Goal: Information Seeking & Learning: Learn about a topic

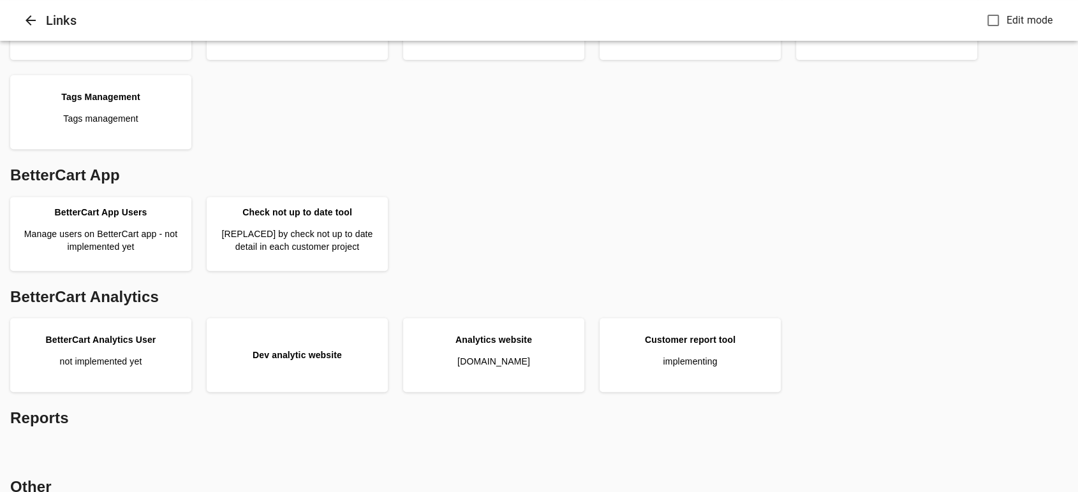
scroll to position [465, 0]
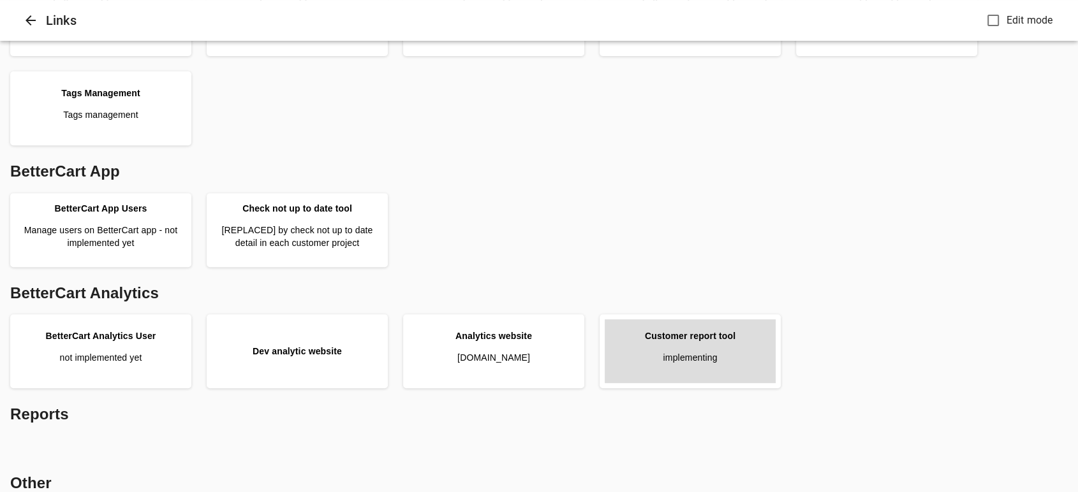
click at [699, 342] on link "Customer report tool implementing" at bounding box center [690, 351] width 171 height 64
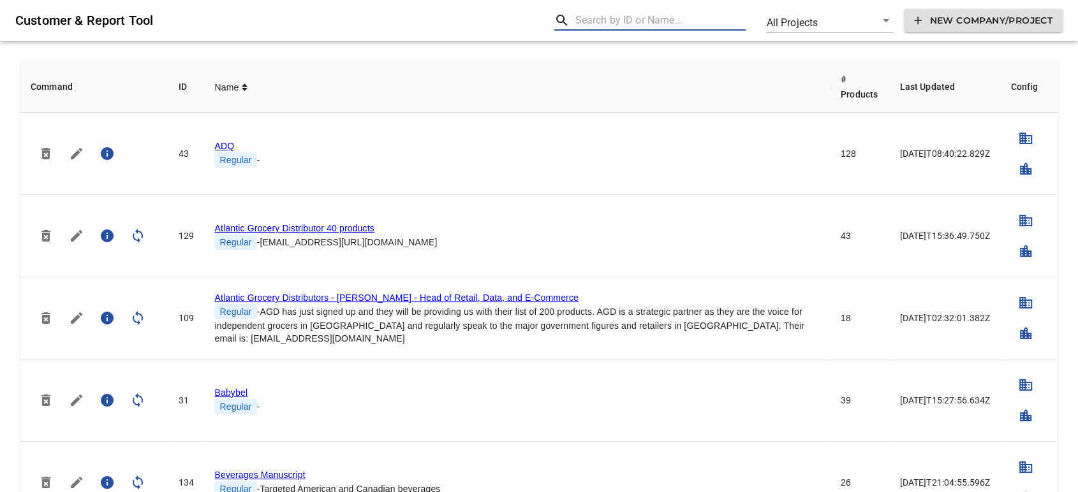
click at [580, 28] on input "text" at bounding box center [660, 20] width 171 height 20
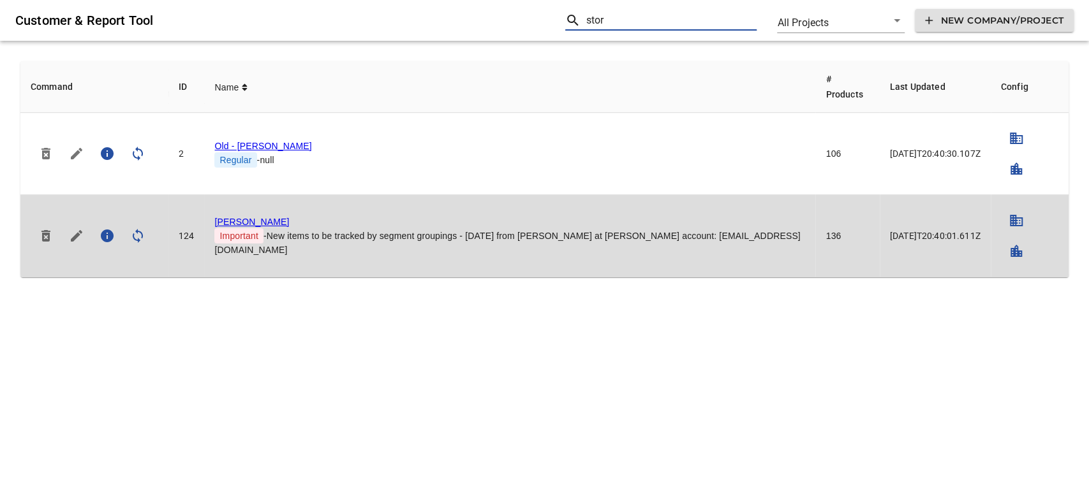
type input "stor"
click at [236, 217] on link "Storck" at bounding box center [251, 222] width 75 height 10
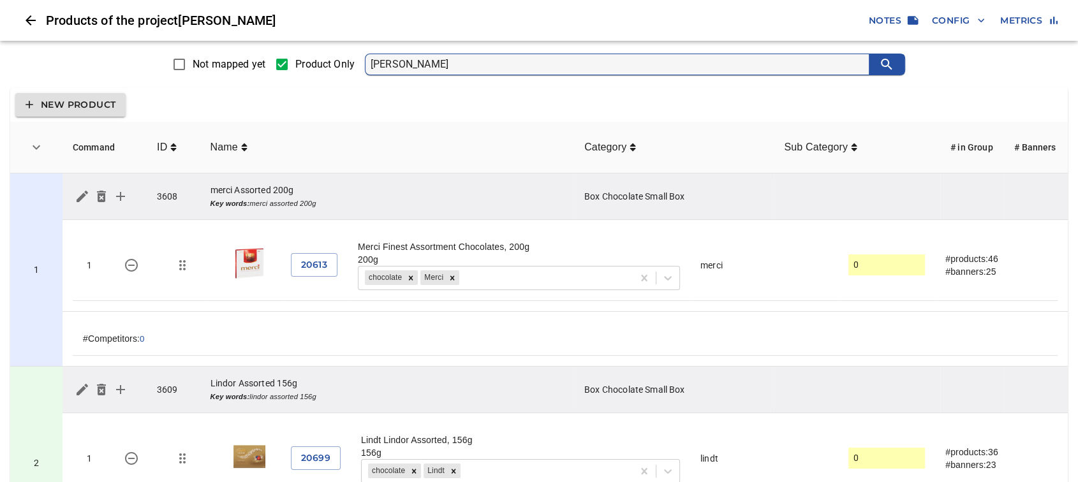
type input "Lint"
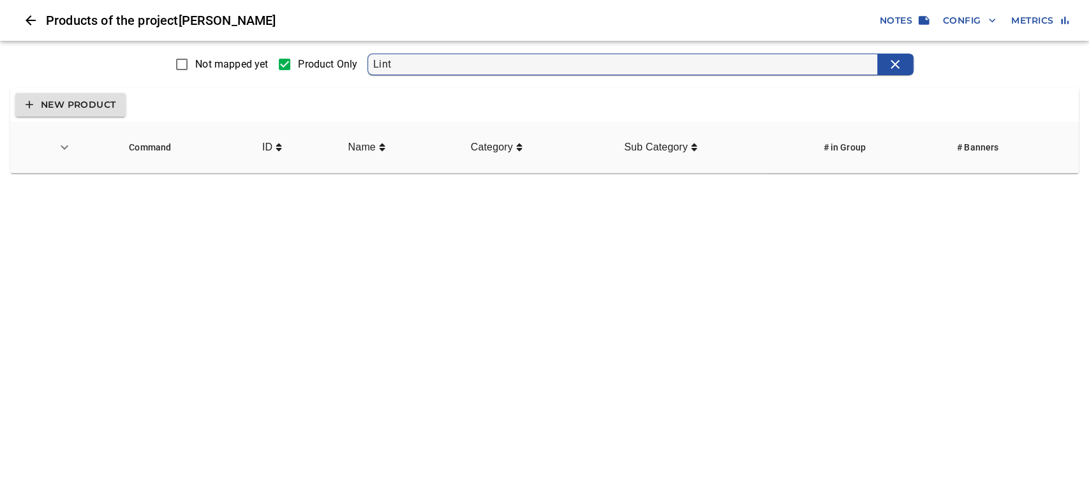
type input "Lindt"
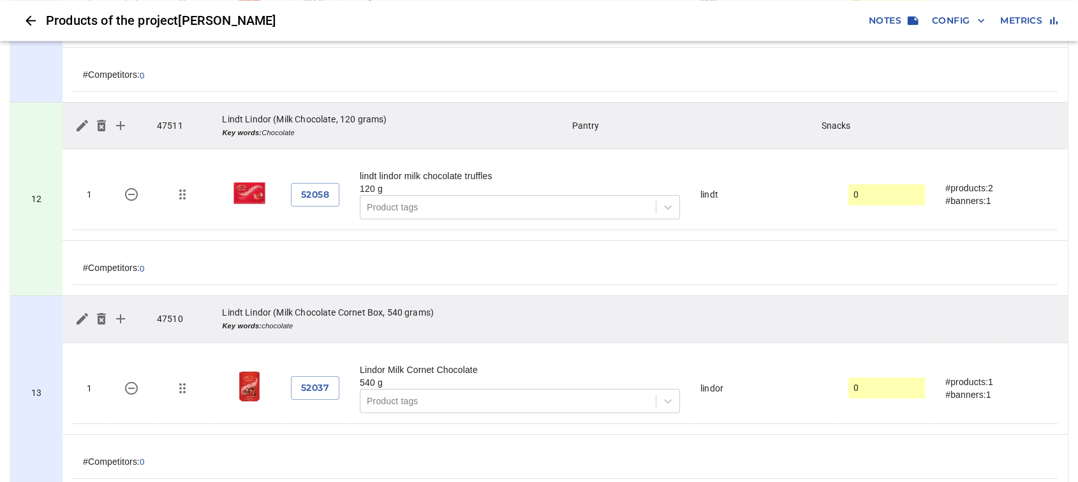
scroll to position [2216, 0]
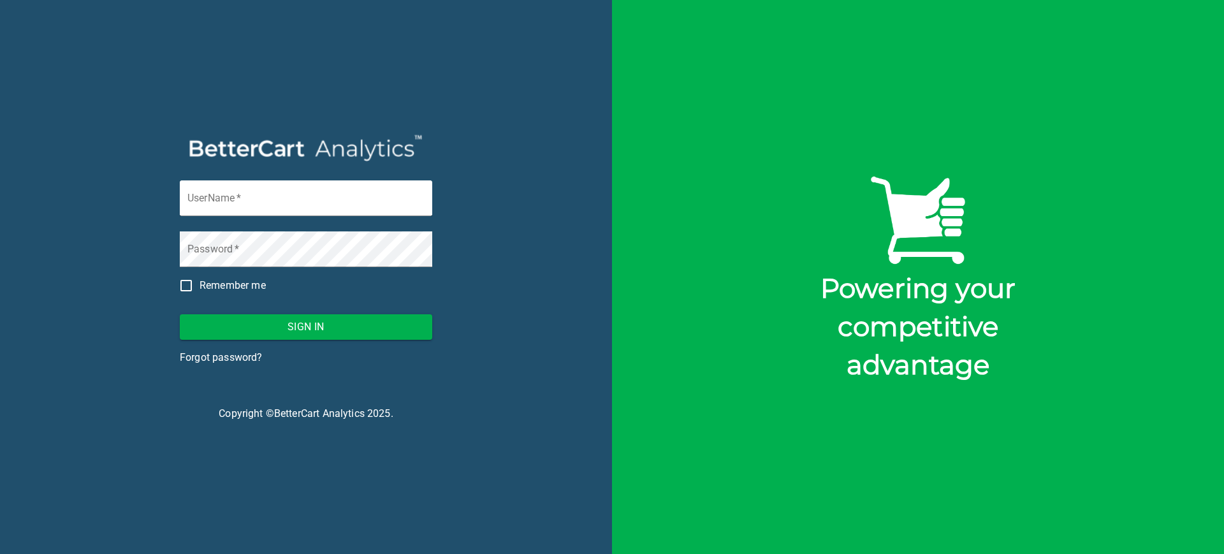
type input "[PERSON_NAME][EMAIL_ADDRESS][DOMAIN_NAME]"
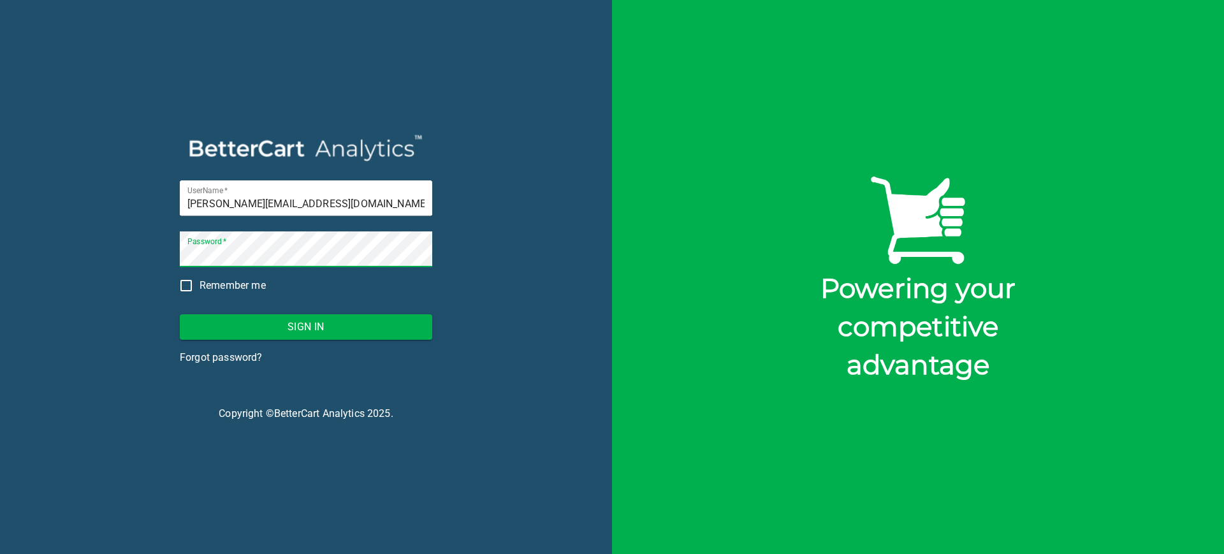
click at [336, 325] on span "Sign In" at bounding box center [306, 327] width 232 height 18
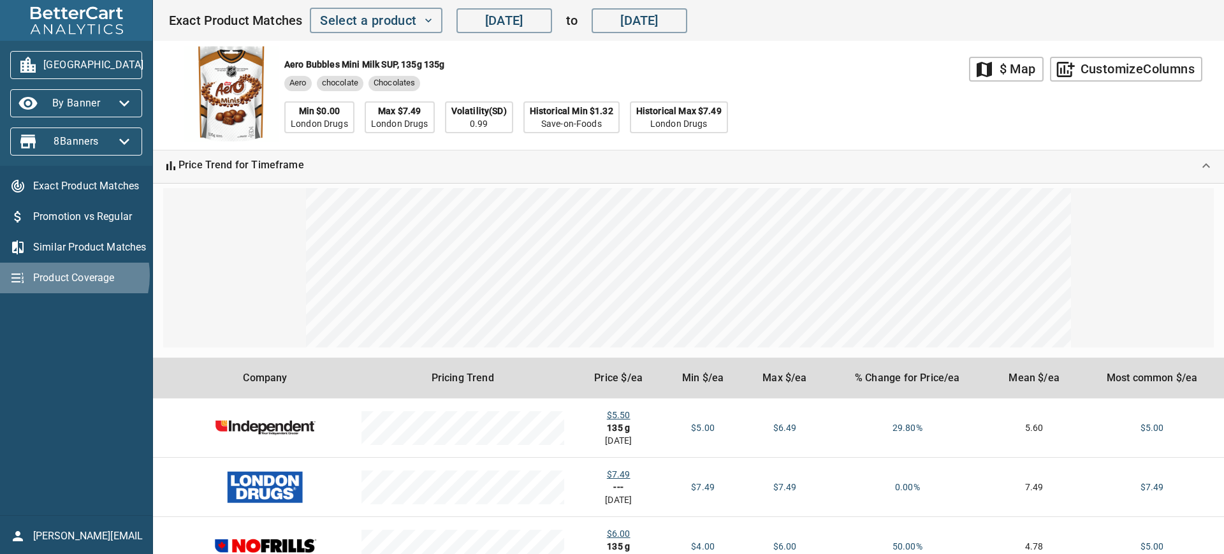
click at [60, 275] on span "Product Coverage" at bounding box center [87, 277] width 109 height 15
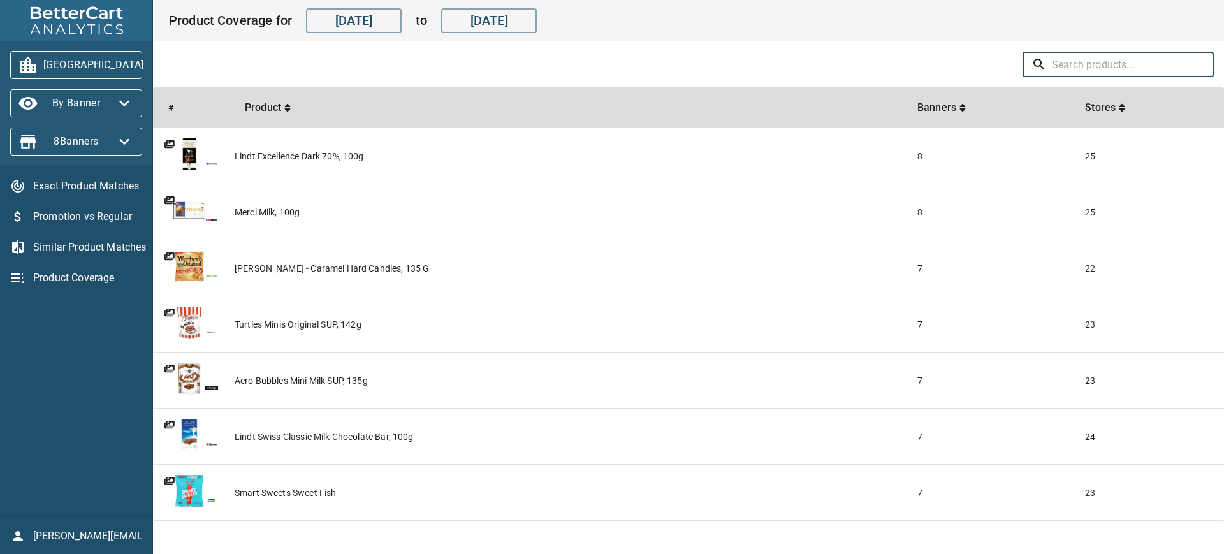
click at [1068, 59] on input "text" at bounding box center [1133, 65] width 162 height 26
type input "lindt"
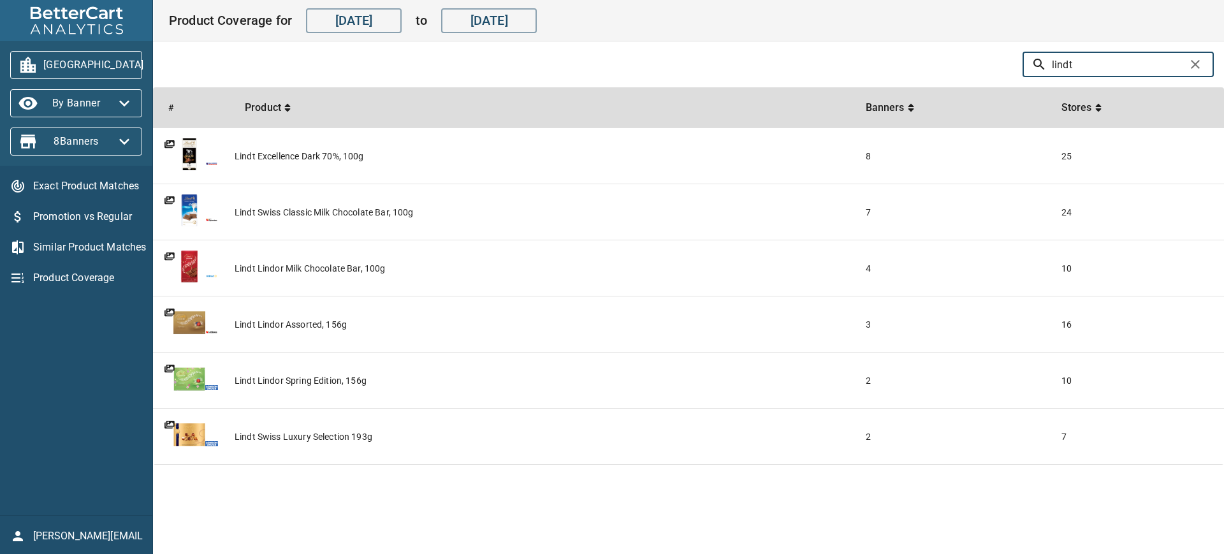
click at [154, 63] on icon "button" at bounding box center [159, 65] width 10 height 6
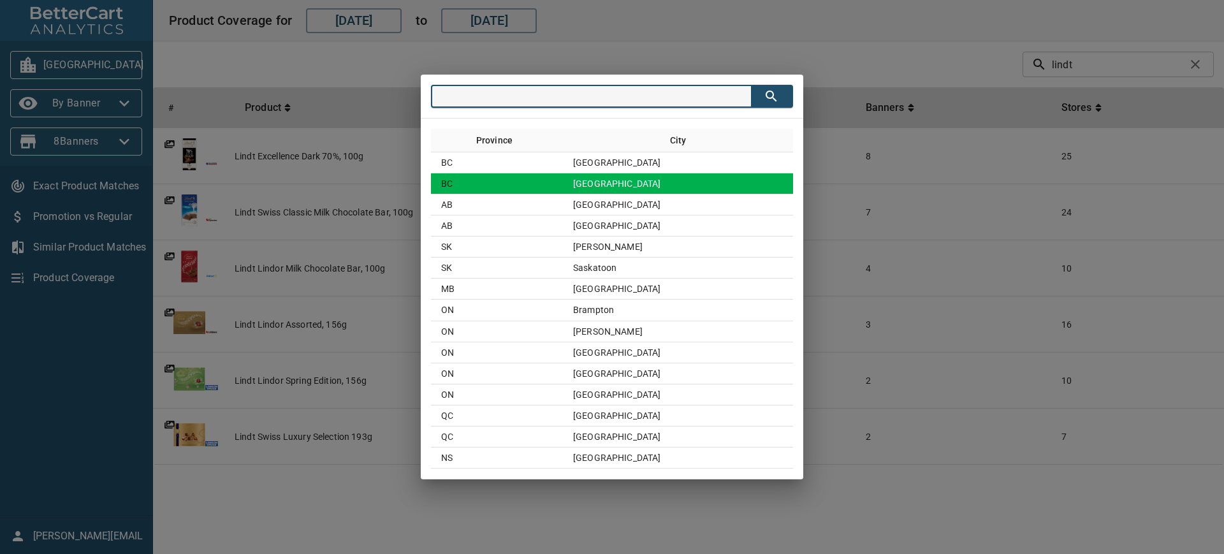
click at [663, 182] on td "[GEOGRAPHIC_DATA]" at bounding box center [678, 183] width 230 height 21
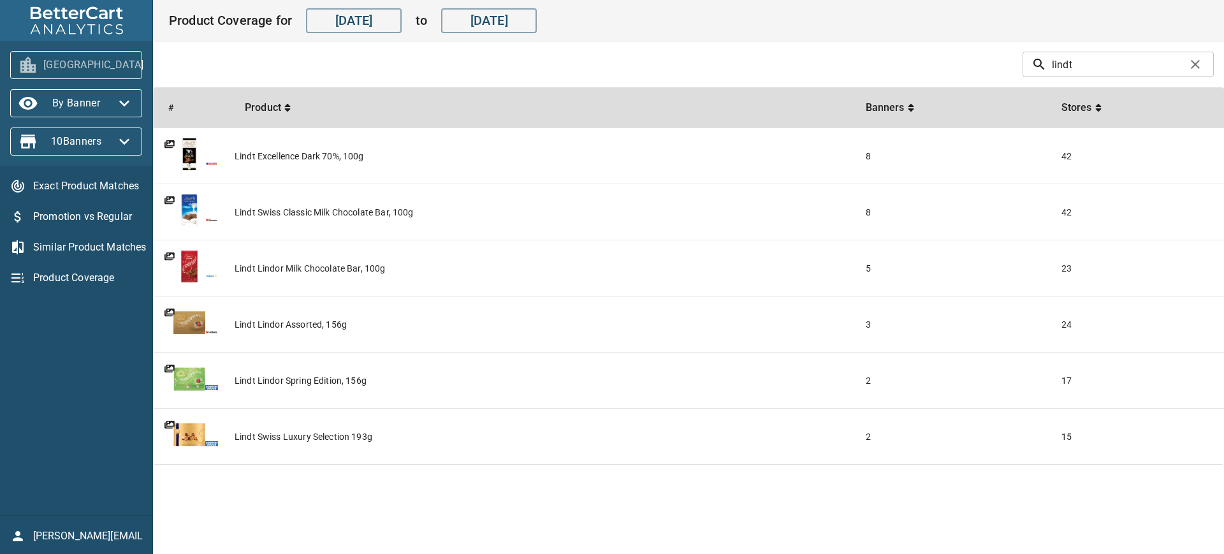
click at [149, 62] on icon "button" at bounding box center [159, 65] width 20 height 20
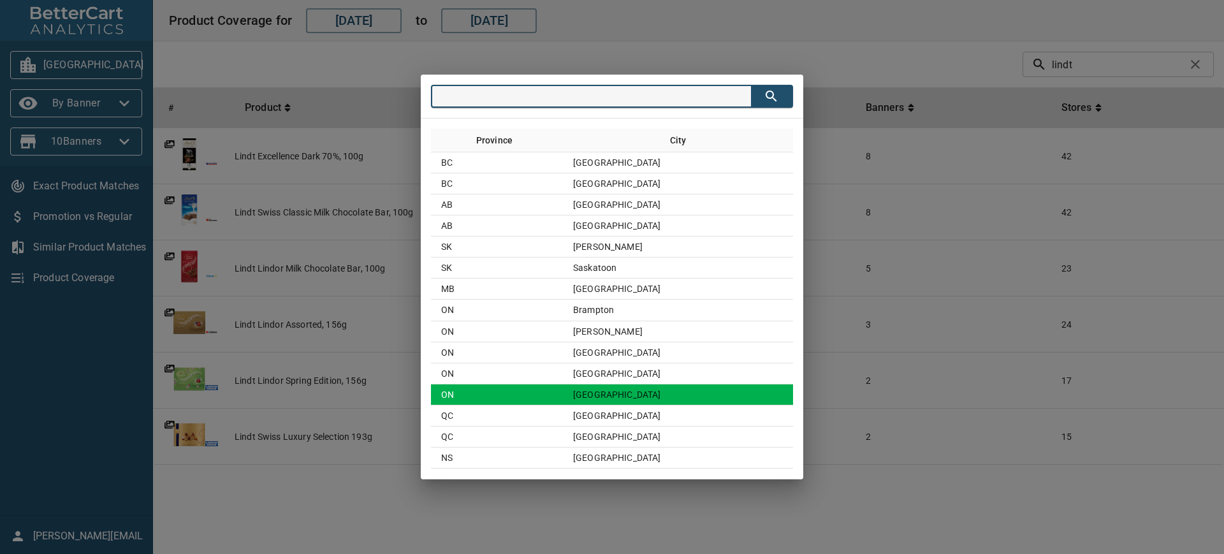
click at [563, 393] on td "ON" at bounding box center [497, 395] width 132 height 21
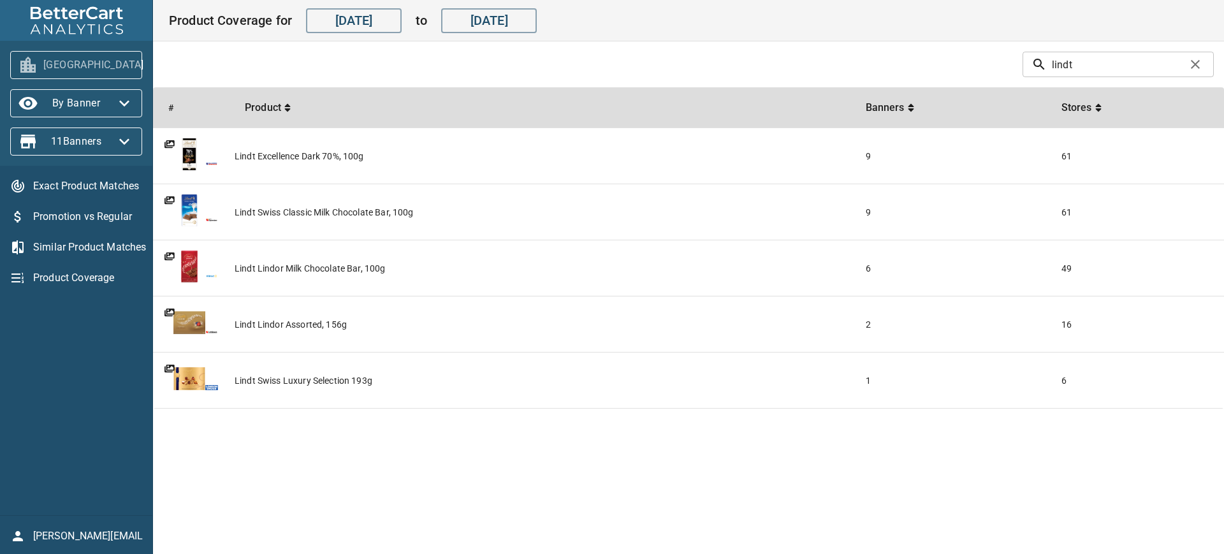
click at [114, 65] on span "[GEOGRAPHIC_DATA]" at bounding box center [76, 65] width 112 height 20
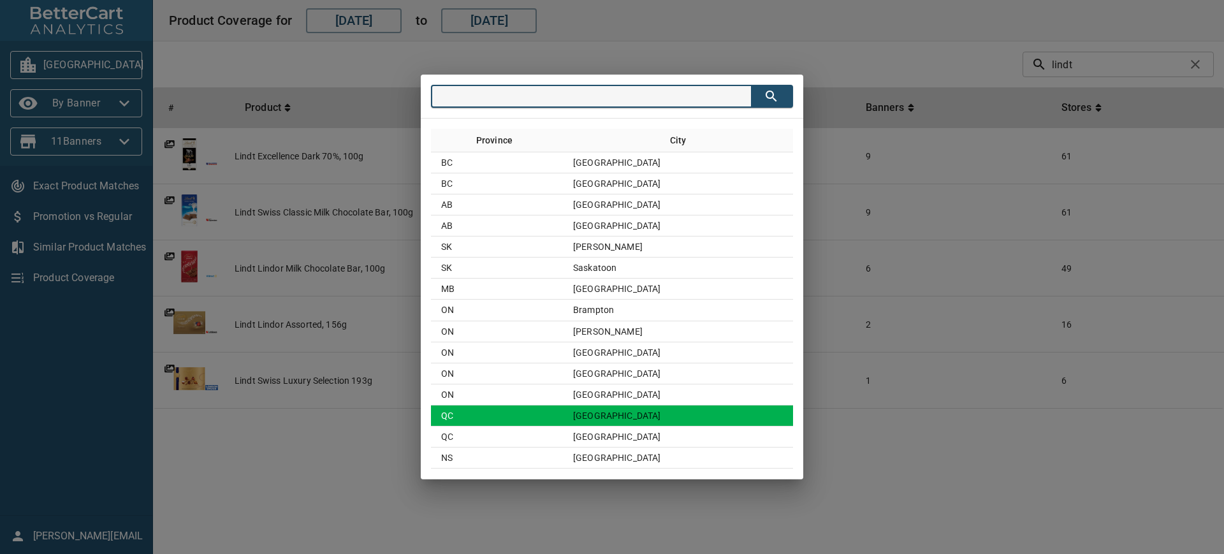
click at [511, 414] on td "QC" at bounding box center [497, 416] width 132 height 21
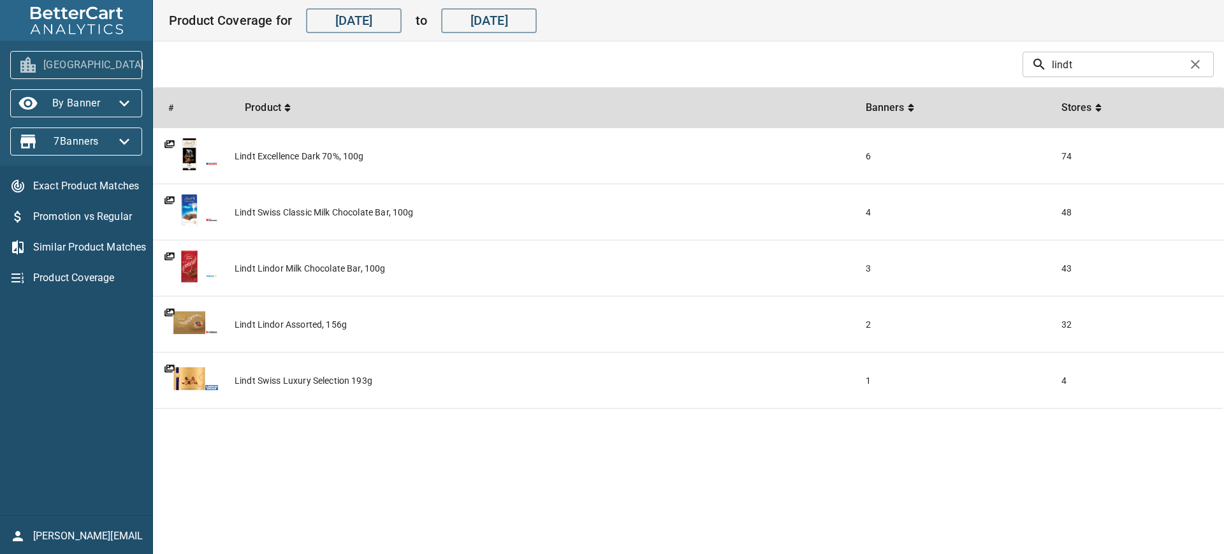
click at [103, 63] on span "[GEOGRAPHIC_DATA]" at bounding box center [76, 65] width 112 height 20
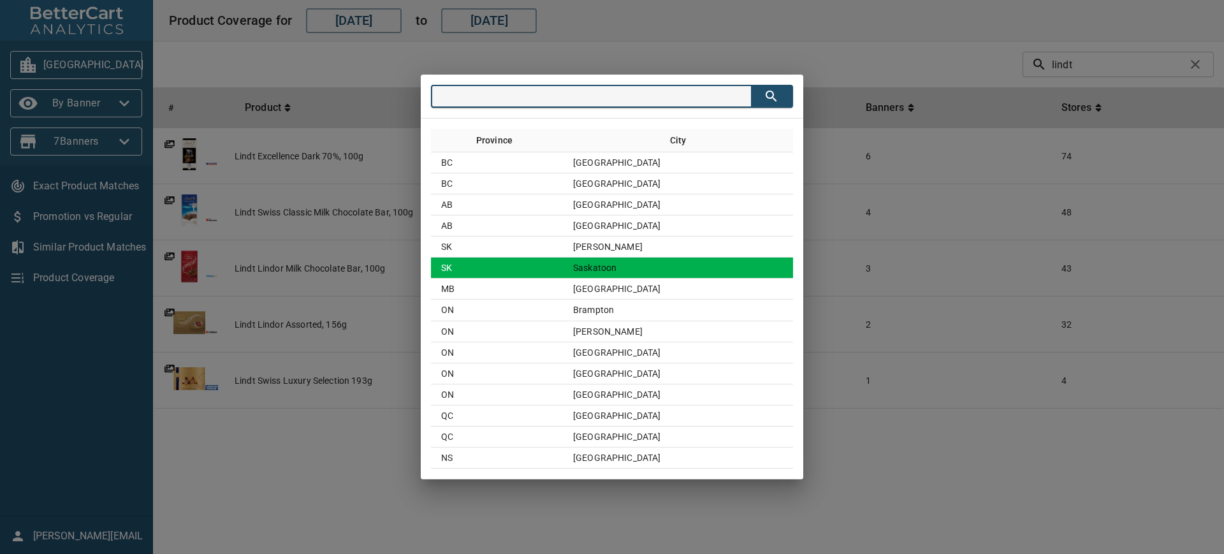
click at [563, 263] on td "SK" at bounding box center [497, 268] width 132 height 21
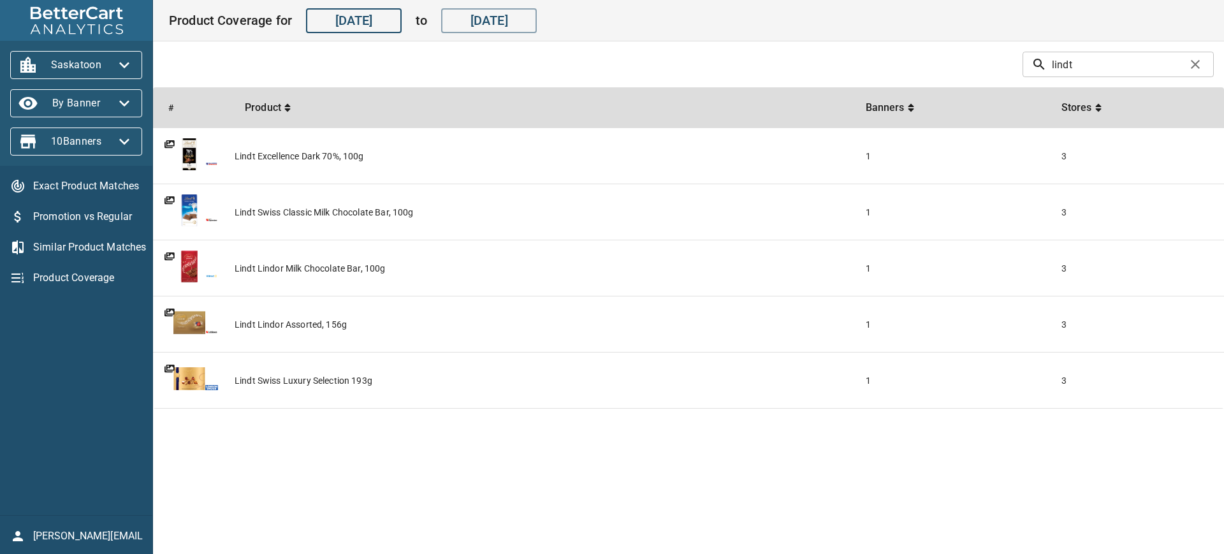
click at [367, 23] on input "[DATE]" at bounding box center [354, 21] width 96 height 26
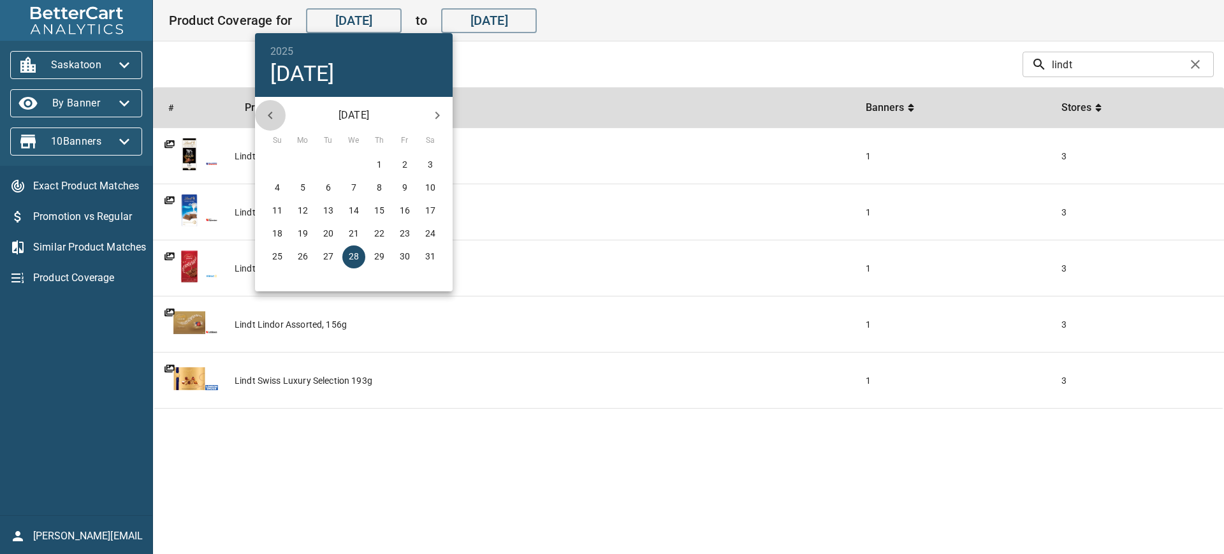
click at [275, 112] on icon "button" at bounding box center [270, 115] width 15 height 15
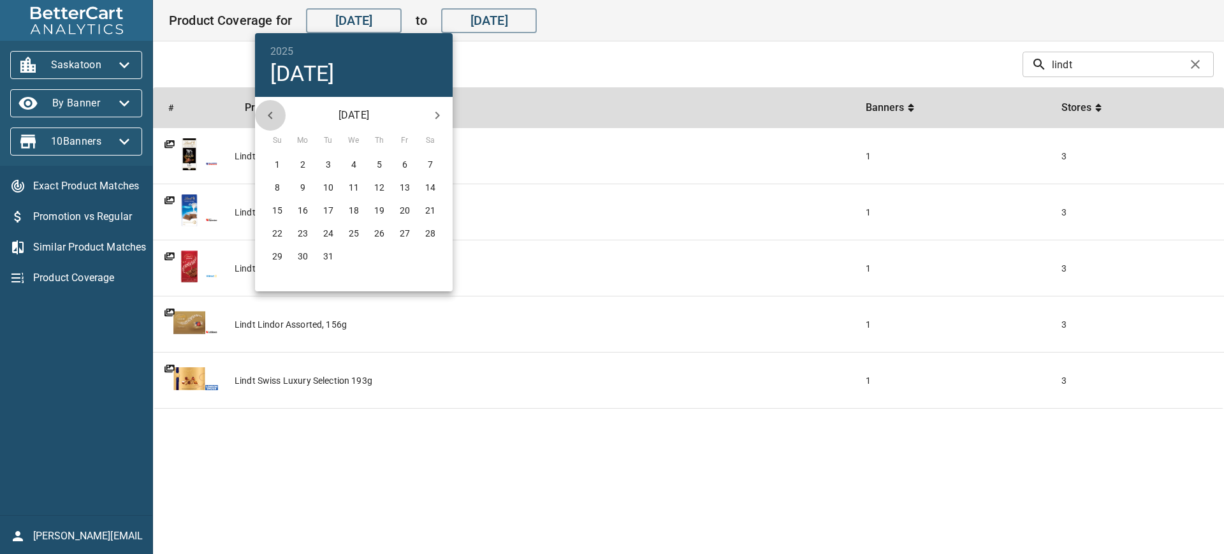
click at [275, 112] on icon "button" at bounding box center [270, 115] width 15 height 15
click at [295, 248] on button "26" at bounding box center [302, 257] width 23 height 23
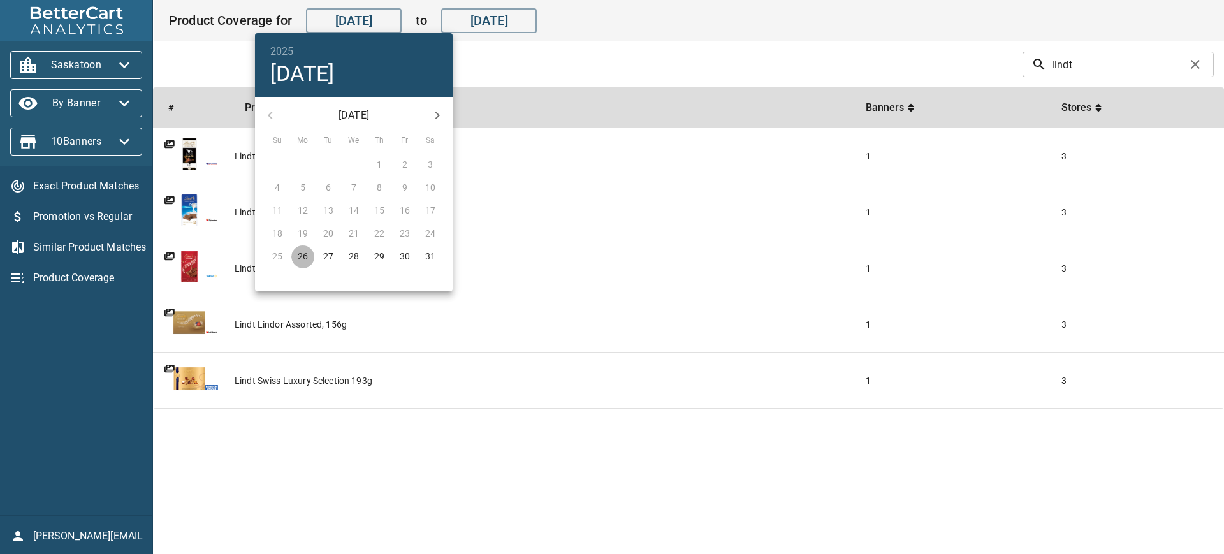
type input "[DATE]"
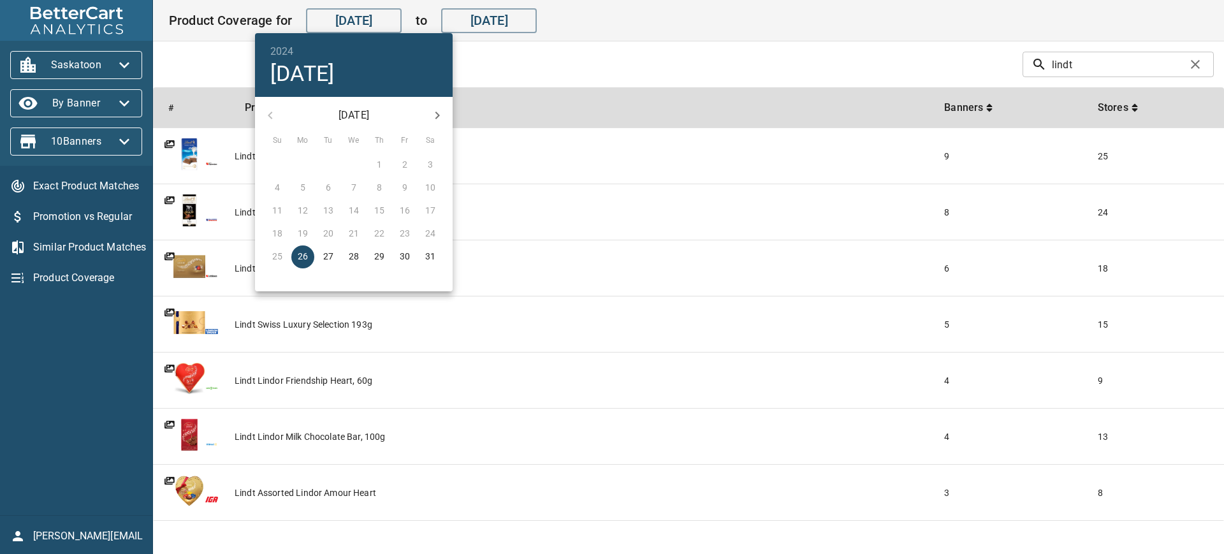
click at [576, 61] on div at bounding box center [612, 277] width 1224 height 554
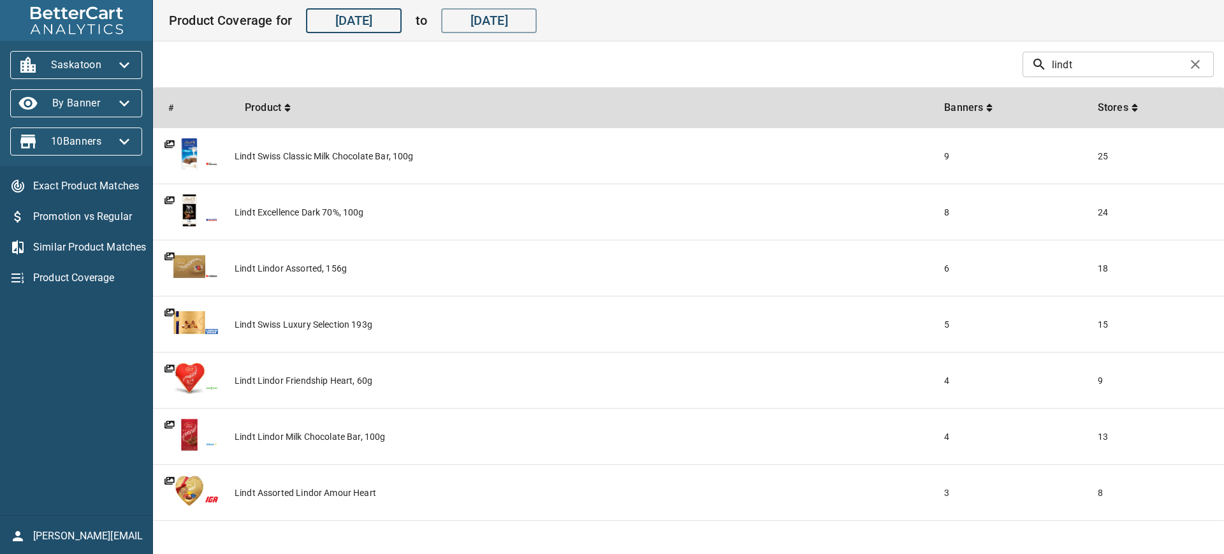
click at [136, 65] on button "Saskatoon" at bounding box center [76, 65] width 132 height 28
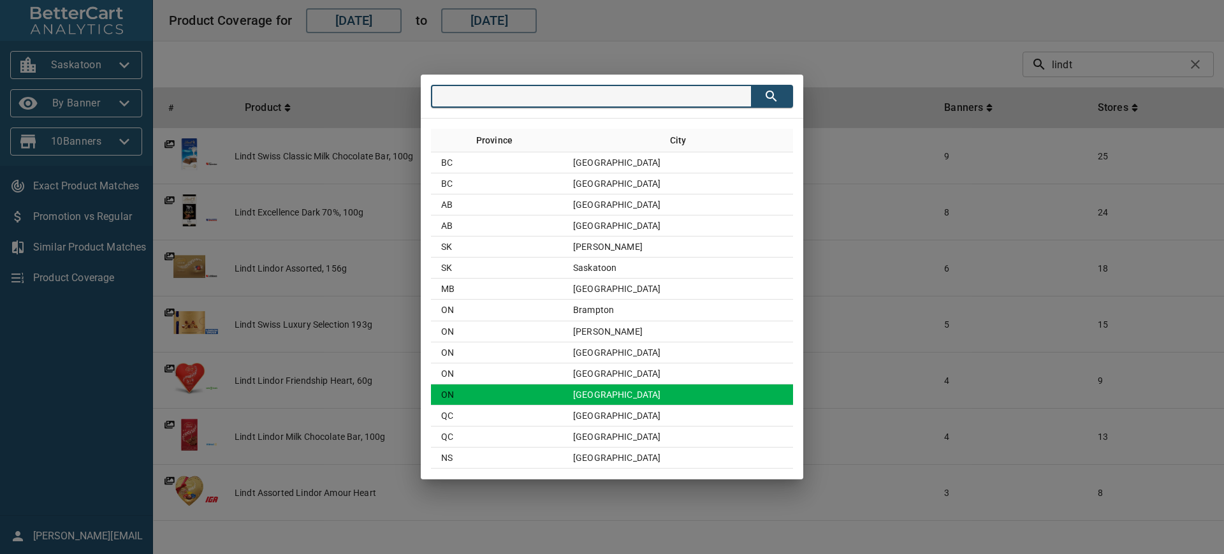
click at [608, 398] on td "[GEOGRAPHIC_DATA]" at bounding box center [678, 395] width 230 height 21
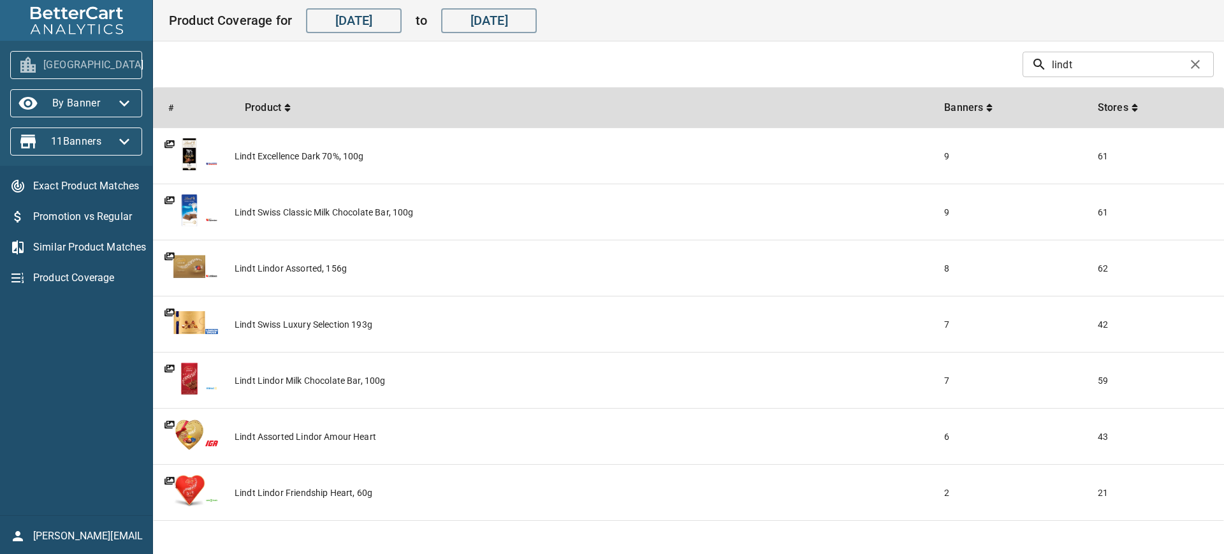
click at [105, 68] on span "[GEOGRAPHIC_DATA]" at bounding box center [76, 65] width 112 height 20
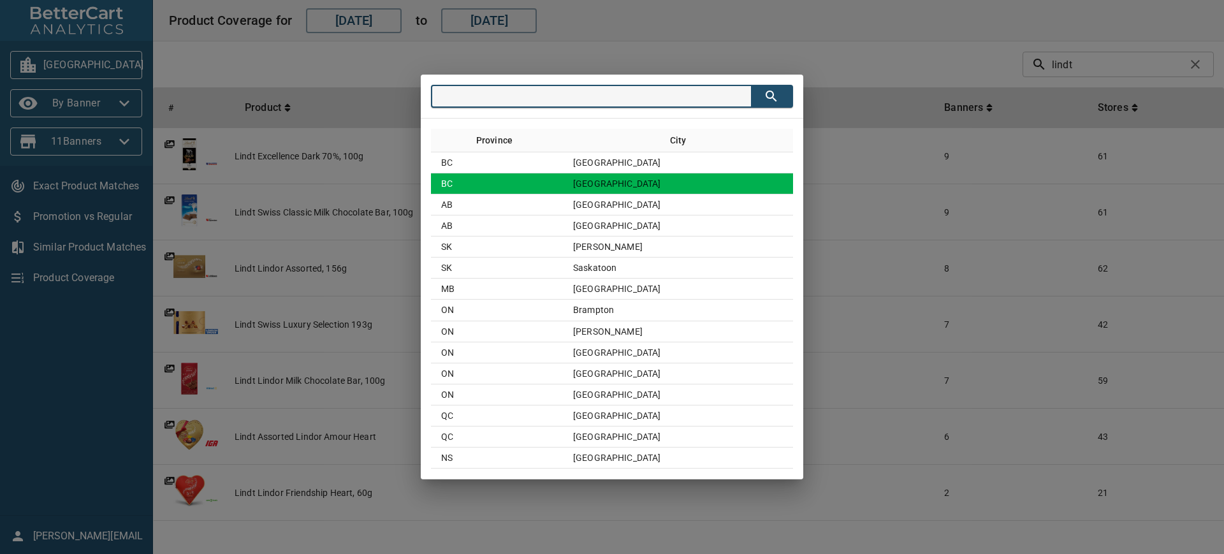
click at [524, 190] on td "BC" at bounding box center [497, 183] width 132 height 21
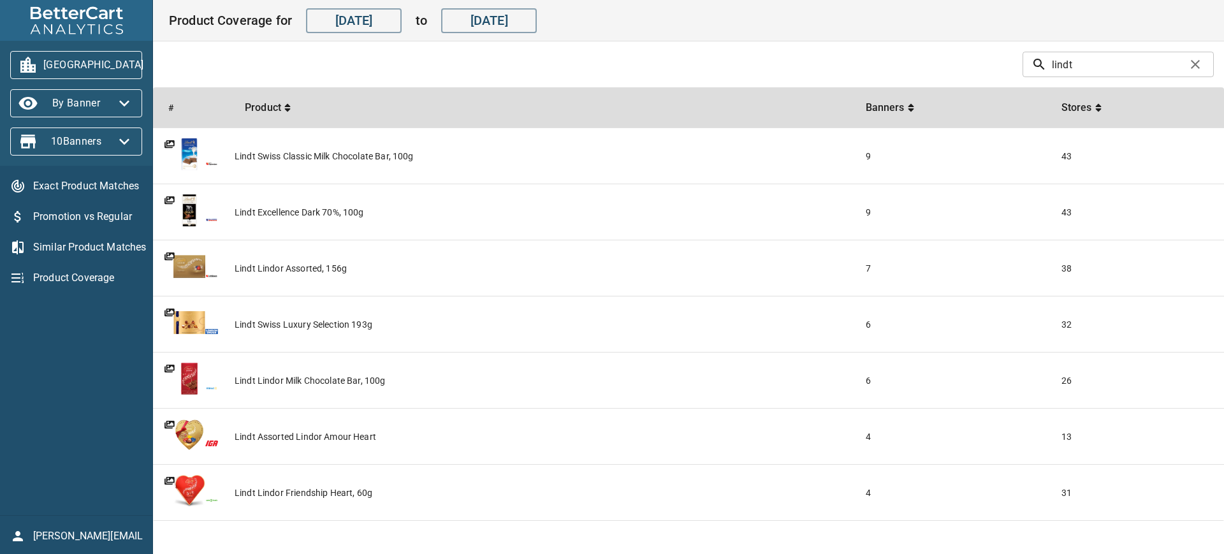
click at [89, 70] on span "[GEOGRAPHIC_DATA]" at bounding box center [76, 65] width 112 height 20
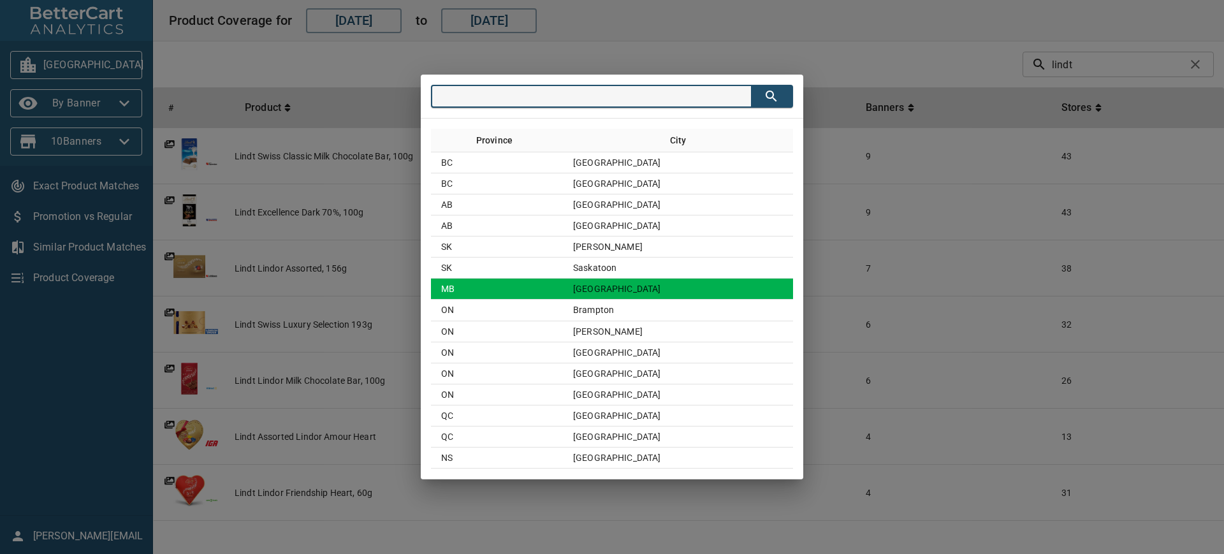
click at [487, 288] on td "MB" at bounding box center [497, 289] width 132 height 21
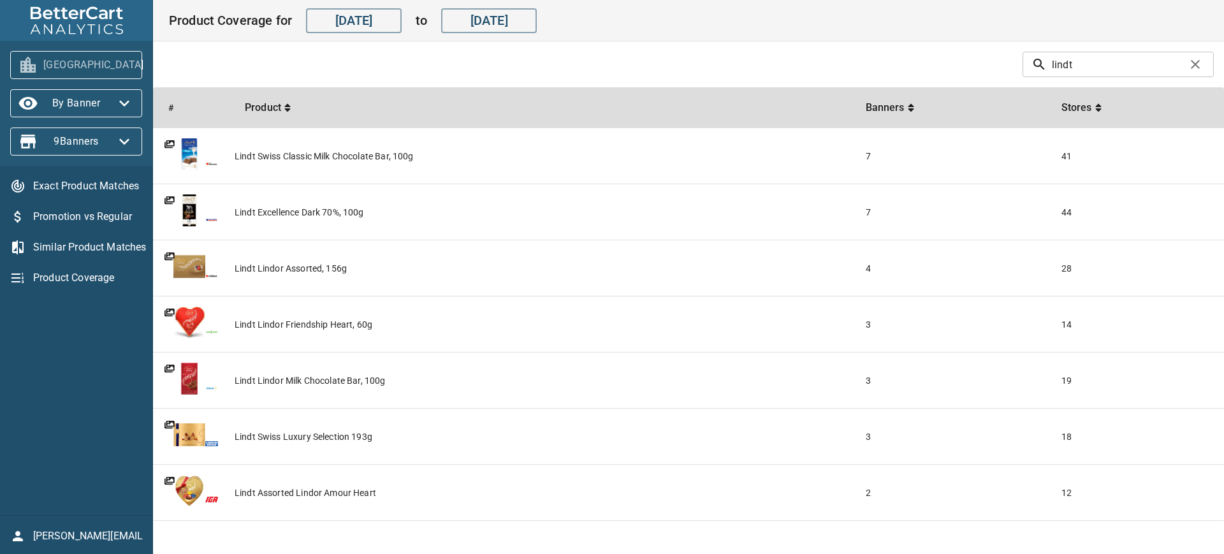
click at [149, 67] on icon "button" at bounding box center [159, 65] width 20 height 20
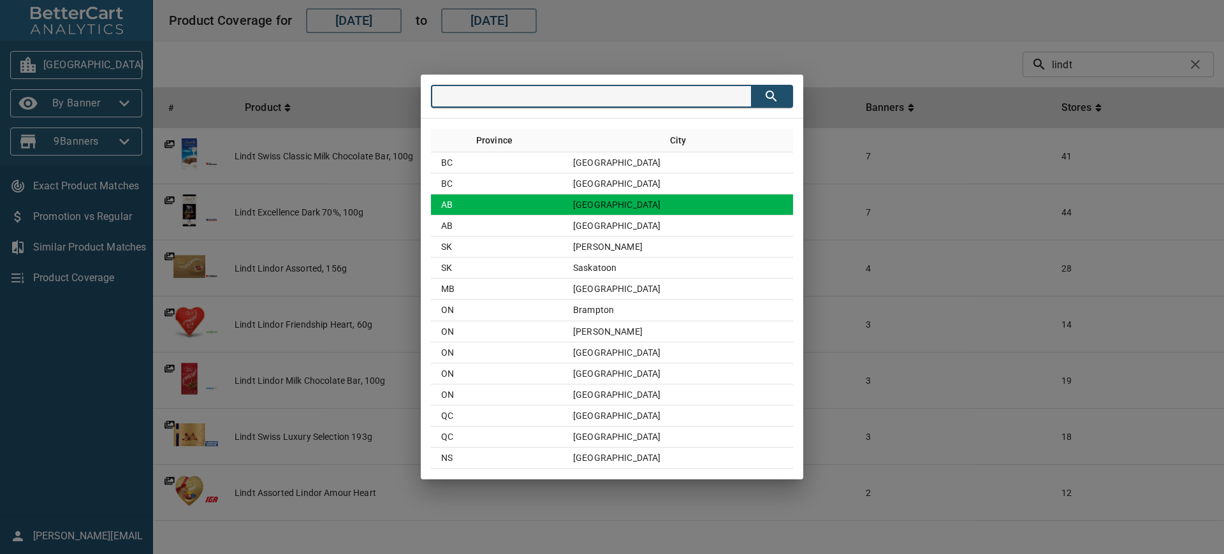
click at [563, 209] on td "AB" at bounding box center [497, 204] width 132 height 21
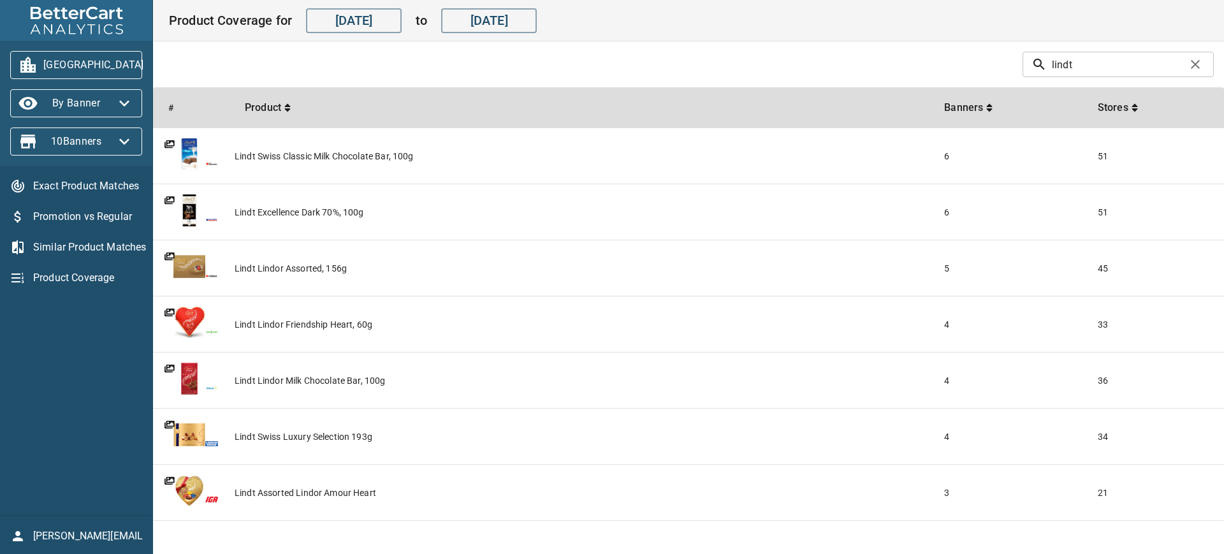
click at [95, 66] on span "[GEOGRAPHIC_DATA]" at bounding box center [76, 65] width 112 height 20
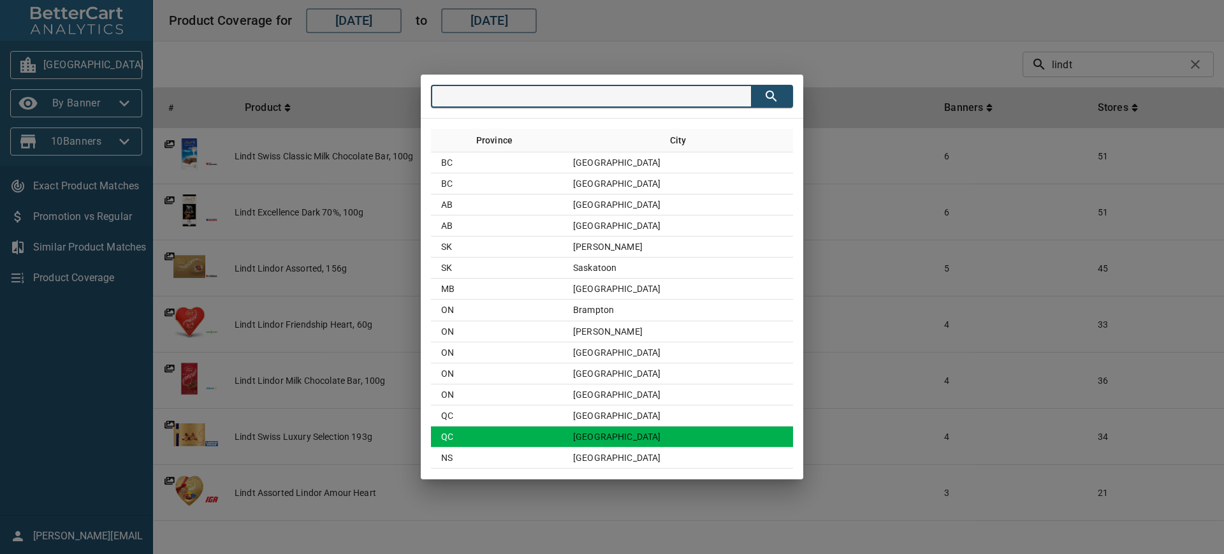
click at [555, 441] on td "QC" at bounding box center [497, 437] width 132 height 21
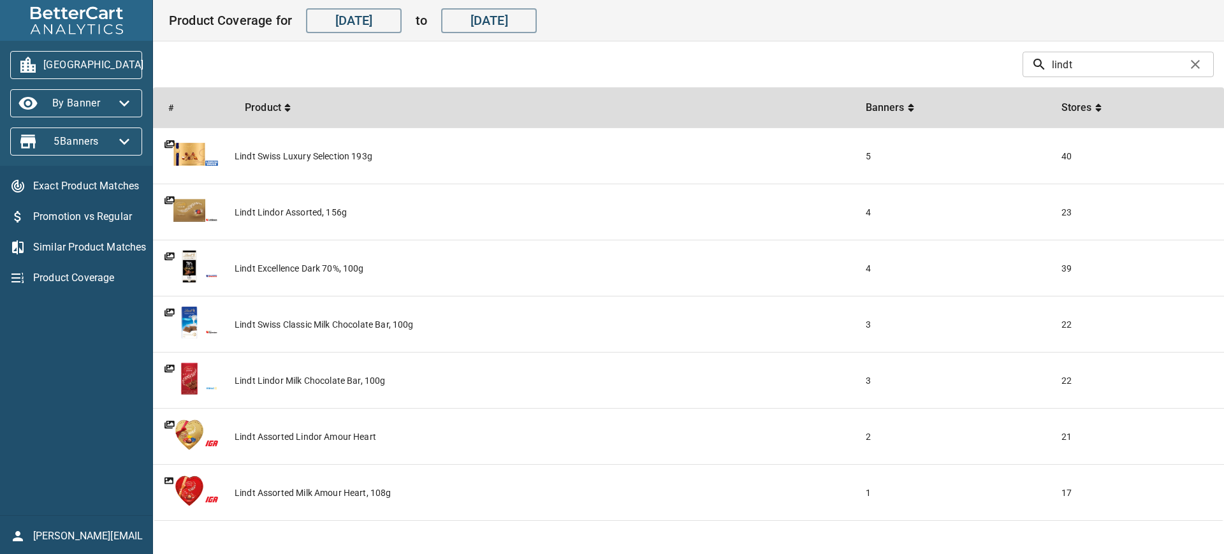
click at [87, 72] on span "[GEOGRAPHIC_DATA]" at bounding box center [76, 65] width 112 height 20
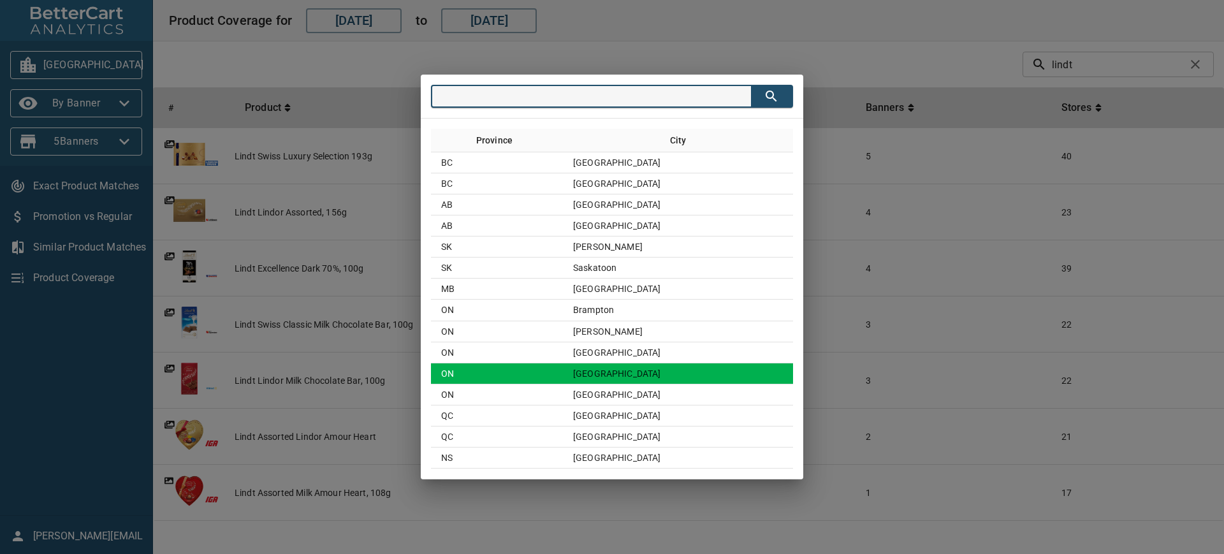
click at [511, 374] on td "ON" at bounding box center [497, 373] width 132 height 21
